Goal: Information Seeking & Learning: Check status

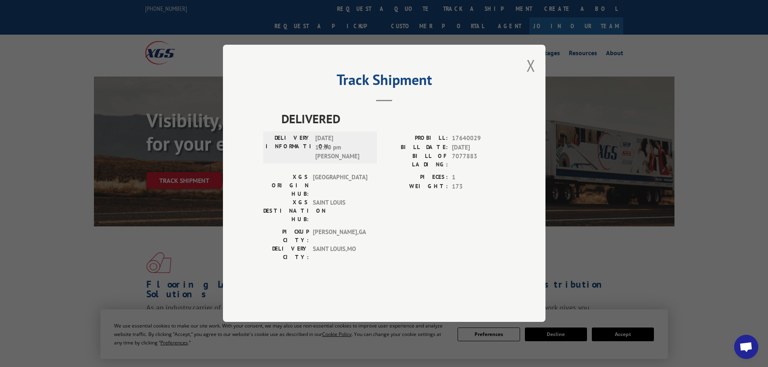
click at [526, 87] on div "Track Shipment DELIVERED DELIVERY INFORMATION: [DATE] 12:30 pm [PERSON_NAME] PR…" at bounding box center [384, 183] width 322 height 277
drag, startPoint x: 533, startPoint y: 91, endPoint x: 457, endPoint y: 43, distance: 90.9
click at [533, 76] on button "Close modal" at bounding box center [530, 65] width 9 height 21
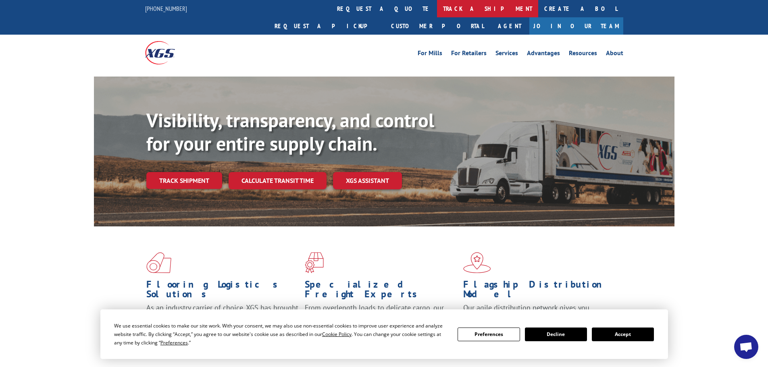
click at [437, 8] on link "track a shipment" at bounding box center [487, 8] width 101 height 17
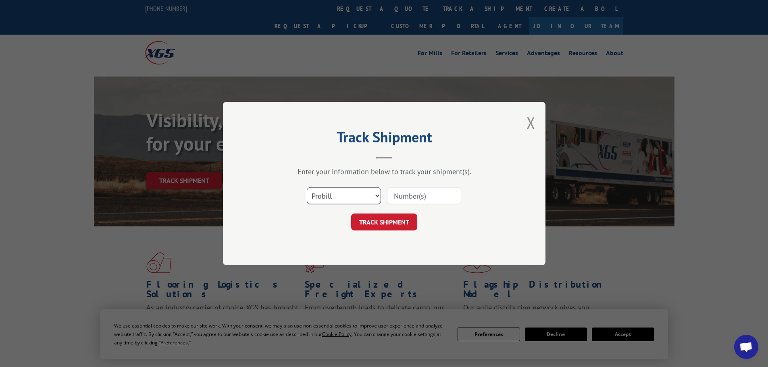
drag, startPoint x: 358, startPoint y: 198, endPoint x: 356, endPoint y: 203, distance: 5.5
click at [358, 198] on select "Select category... Probill BOL PO" at bounding box center [344, 195] width 74 height 17
select select "bol"
click at [307, 187] on select "Select category... Probill BOL PO" at bounding box center [344, 195] width 74 height 17
click at [411, 193] on input at bounding box center [424, 195] width 74 height 17
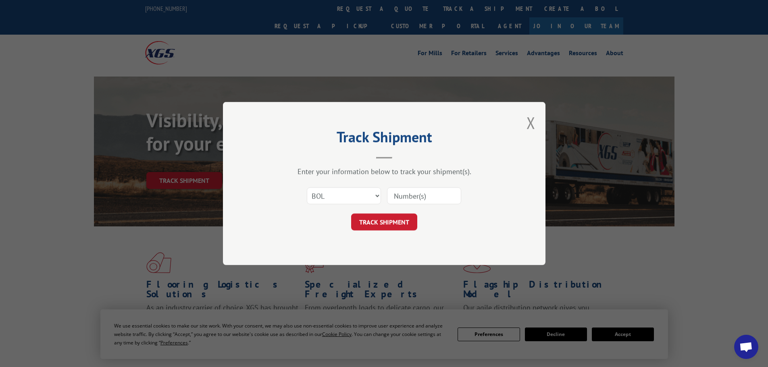
paste input "6897590"
type input "6897590"
drag, startPoint x: 379, startPoint y: 225, endPoint x: 392, endPoint y: 228, distance: 14.0
click at [380, 224] on button "TRACK SHIPMENT" at bounding box center [384, 222] width 66 height 17
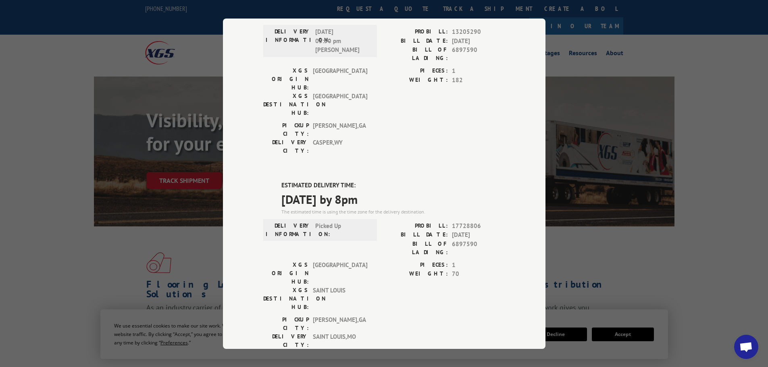
scroll to position [3, 0]
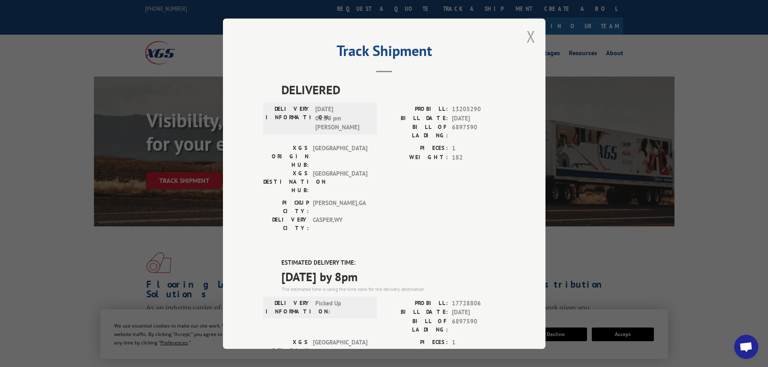
click at [529, 43] on button "Close modal" at bounding box center [530, 36] width 9 height 21
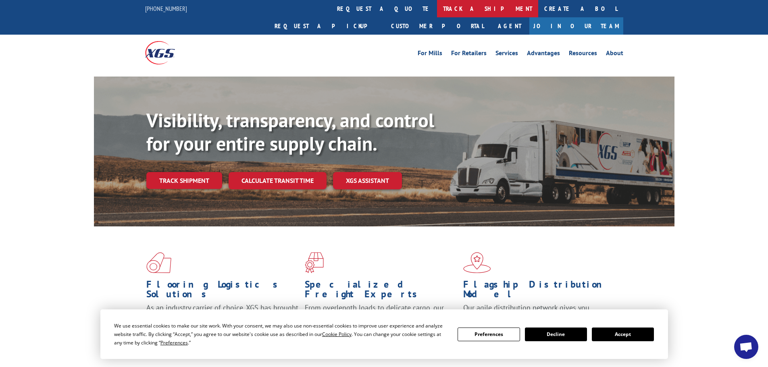
click at [437, 4] on link "track a shipment" at bounding box center [487, 8] width 101 height 17
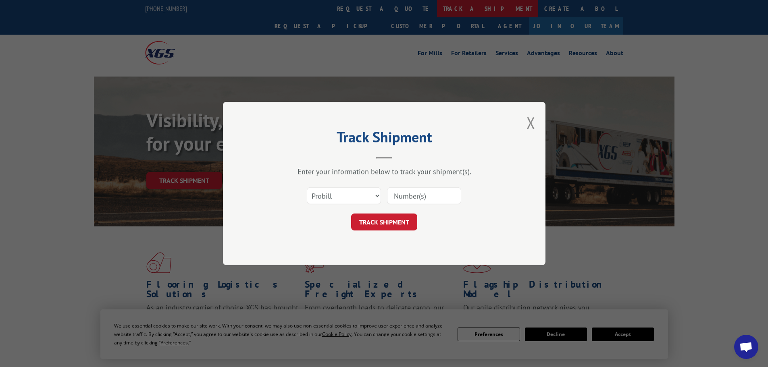
scroll to position [0, 0]
click at [356, 192] on select "Select category... Probill BOL PO" at bounding box center [344, 195] width 74 height 17
select select "bol"
click at [307, 187] on select "Select category... Probill BOL PO" at bounding box center [344, 195] width 74 height 17
click at [434, 198] on input at bounding box center [424, 195] width 74 height 17
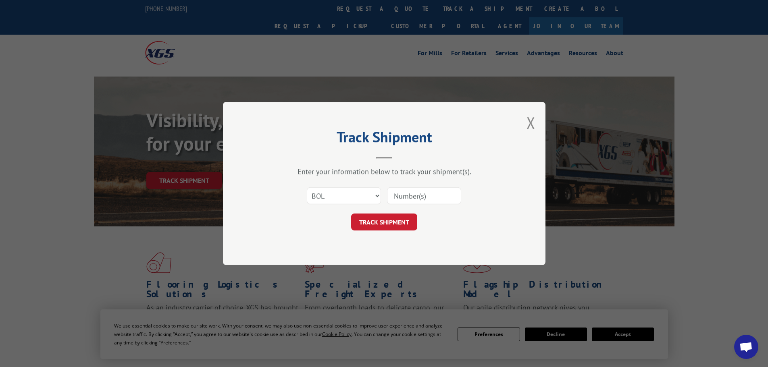
paste input "5666510"
type input "5666510"
click at [393, 229] on button "TRACK SHIPMENT" at bounding box center [384, 222] width 66 height 17
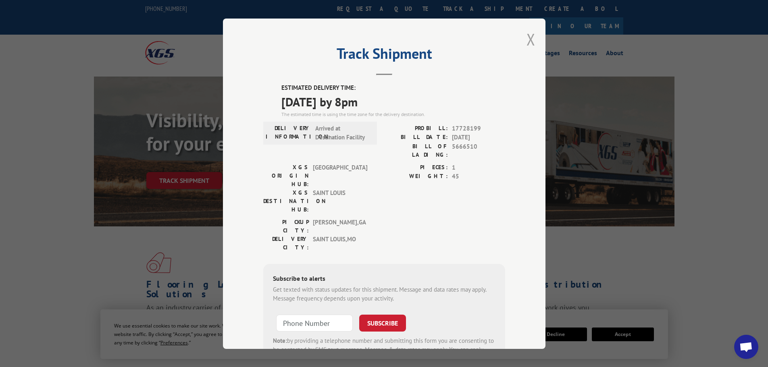
click at [526, 31] on button "Close modal" at bounding box center [530, 39] width 9 height 21
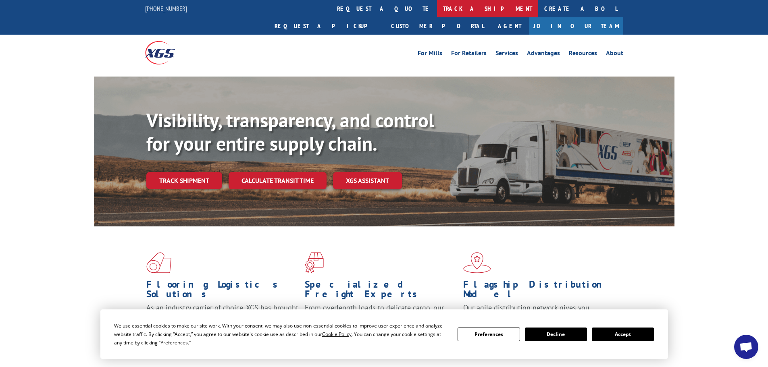
click at [437, 10] on link "track a shipment" at bounding box center [487, 8] width 101 height 17
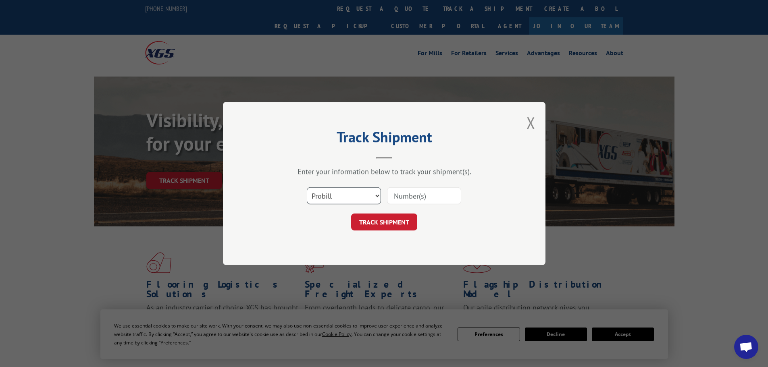
click at [368, 199] on select "Select category... Probill BOL PO" at bounding box center [344, 195] width 74 height 17
select select "bol"
click at [307, 187] on select "Select category... Probill BOL PO" at bounding box center [344, 195] width 74 height 17
click at [425, 193] on input at bounding box center [424, 195] width 74 height 17
paste input "7080076"
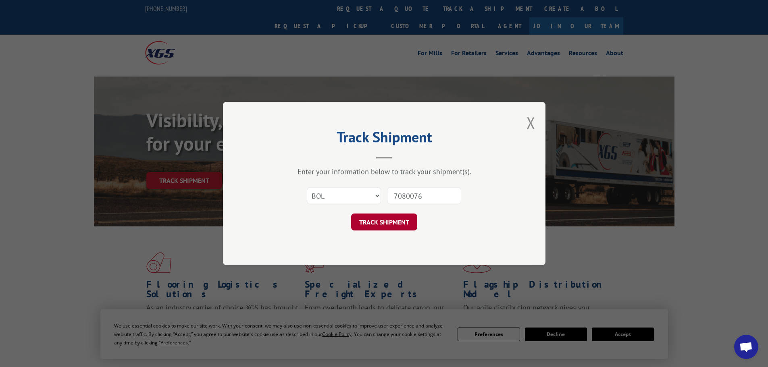
type input "7080076"
click at [381, 216] on button "TRACK SHIPMENT" at bounding box center [384, 222] width 66 height 17
